Goal: Check status: Check status

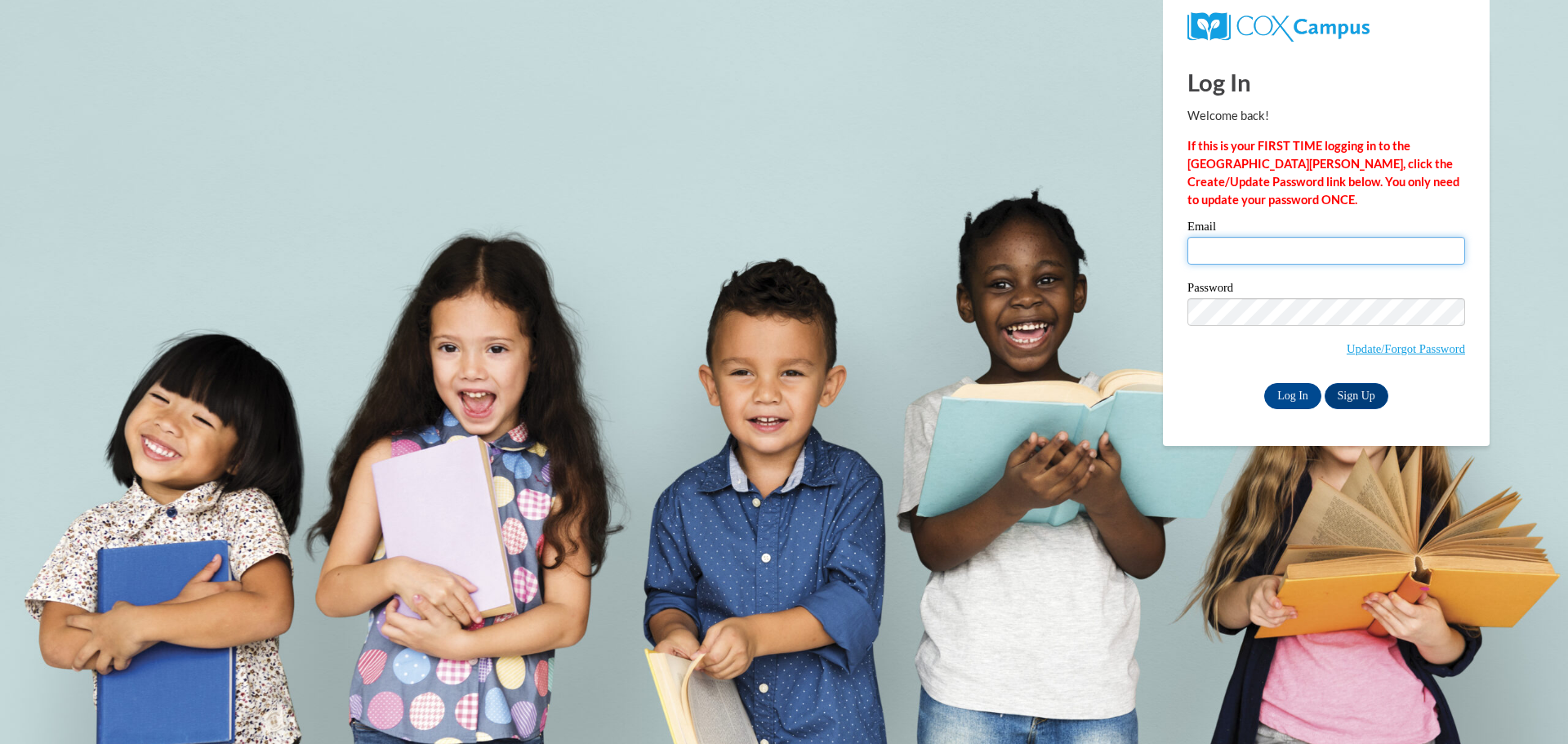
click at [1245, 252] on input "Email" at bounding box center [1325, 250] width 277 height 28
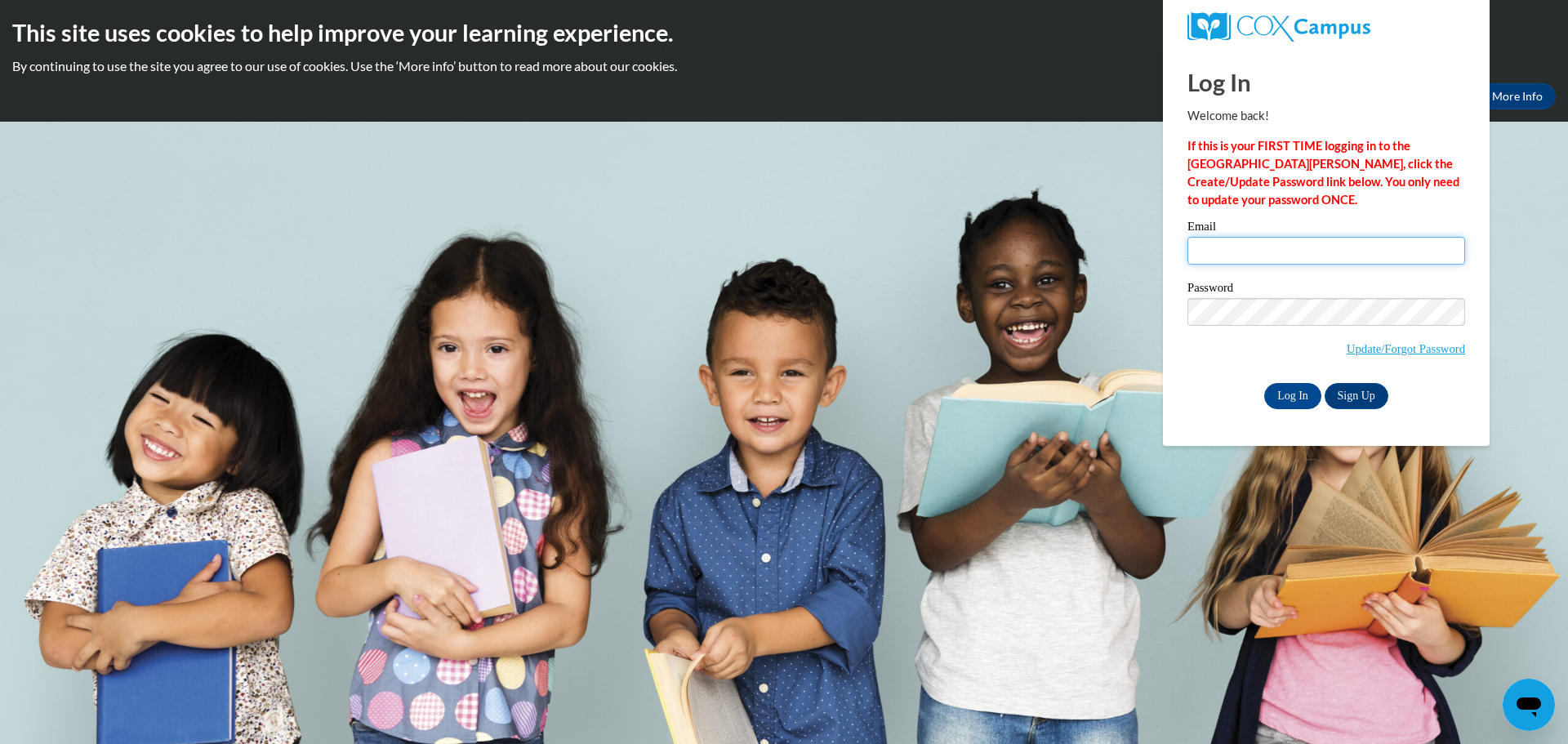
type input "[EMAIL_ADDRESS][DOMAIN_NAME]"
click at [1230, 375] on div "Password Update/Forgot Password" at bounding box center [1325, 329] width 277 height 96
click at [1282, 385] on input "Log In" at bounding box center [1292, 396] width 57 height 26
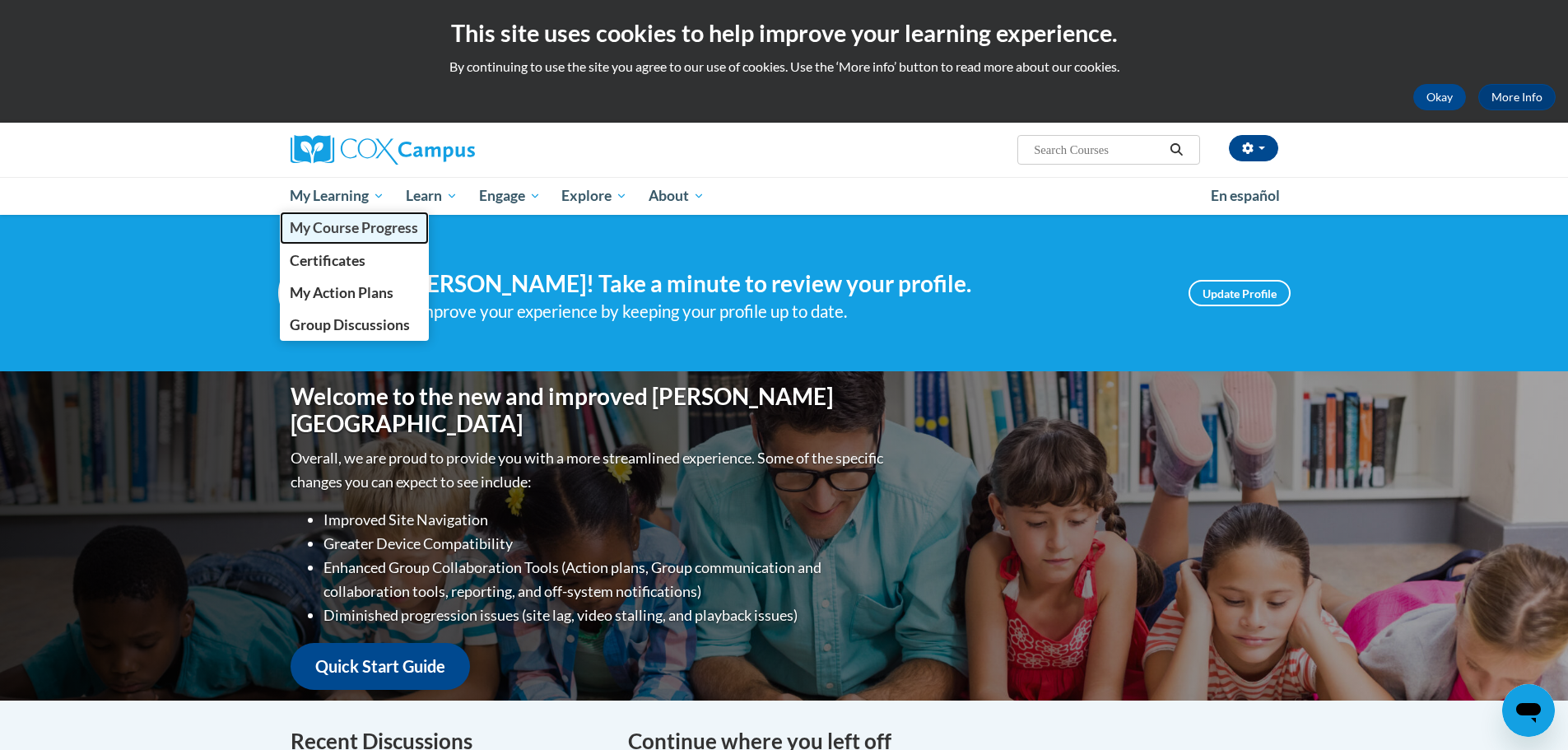
click at [370, 224] on span "My Course Progress" at bounding box center [354, 228] width 129 height 18
